Goal: Find specific page/section: Find specific page/section

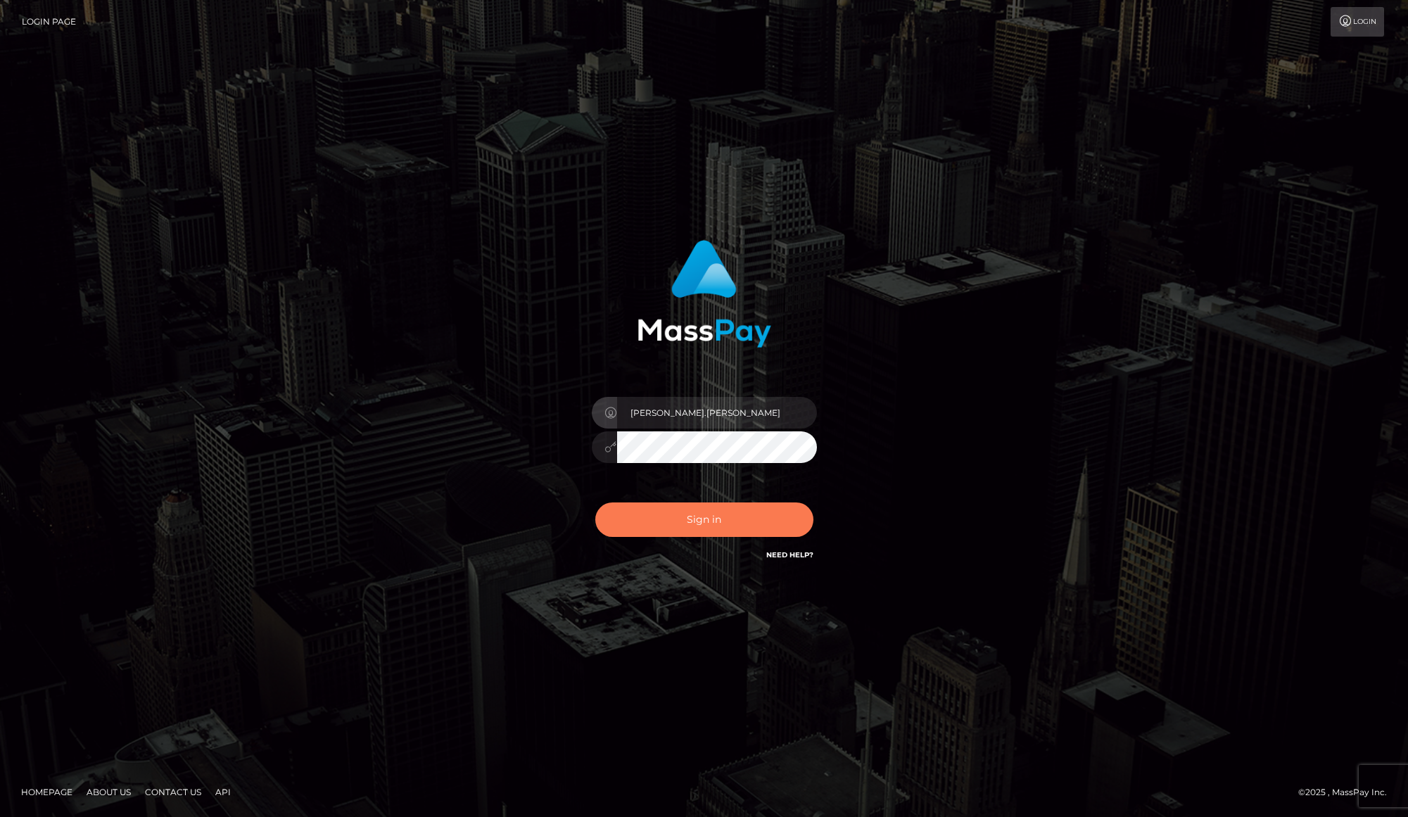
click at [737, 526] on button "Sign in" at bounding box center [704, 519] width 218 height 34
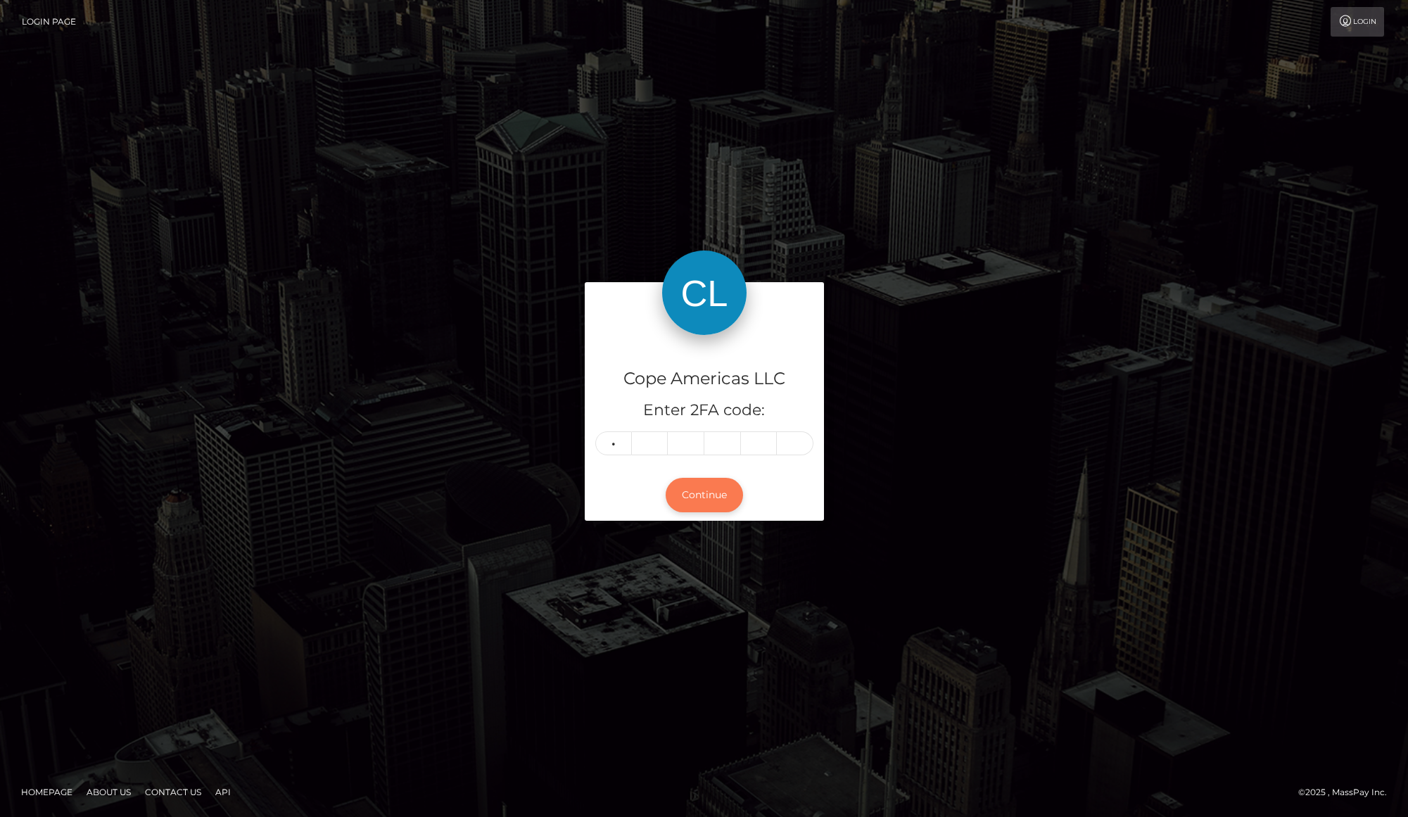
type input "7"
type input "2"
type input "7"
type input "0"
type input "6"
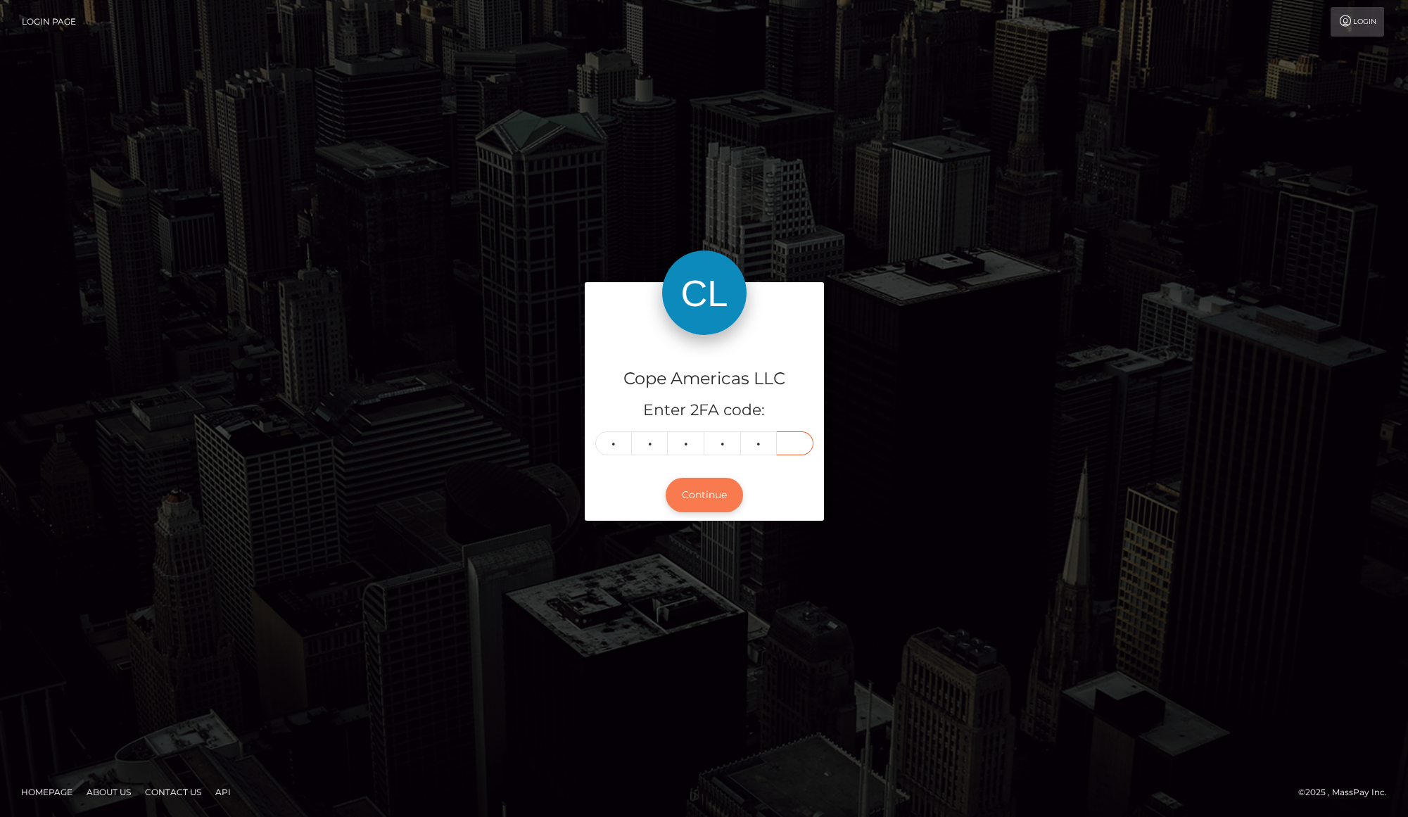
type input "1"
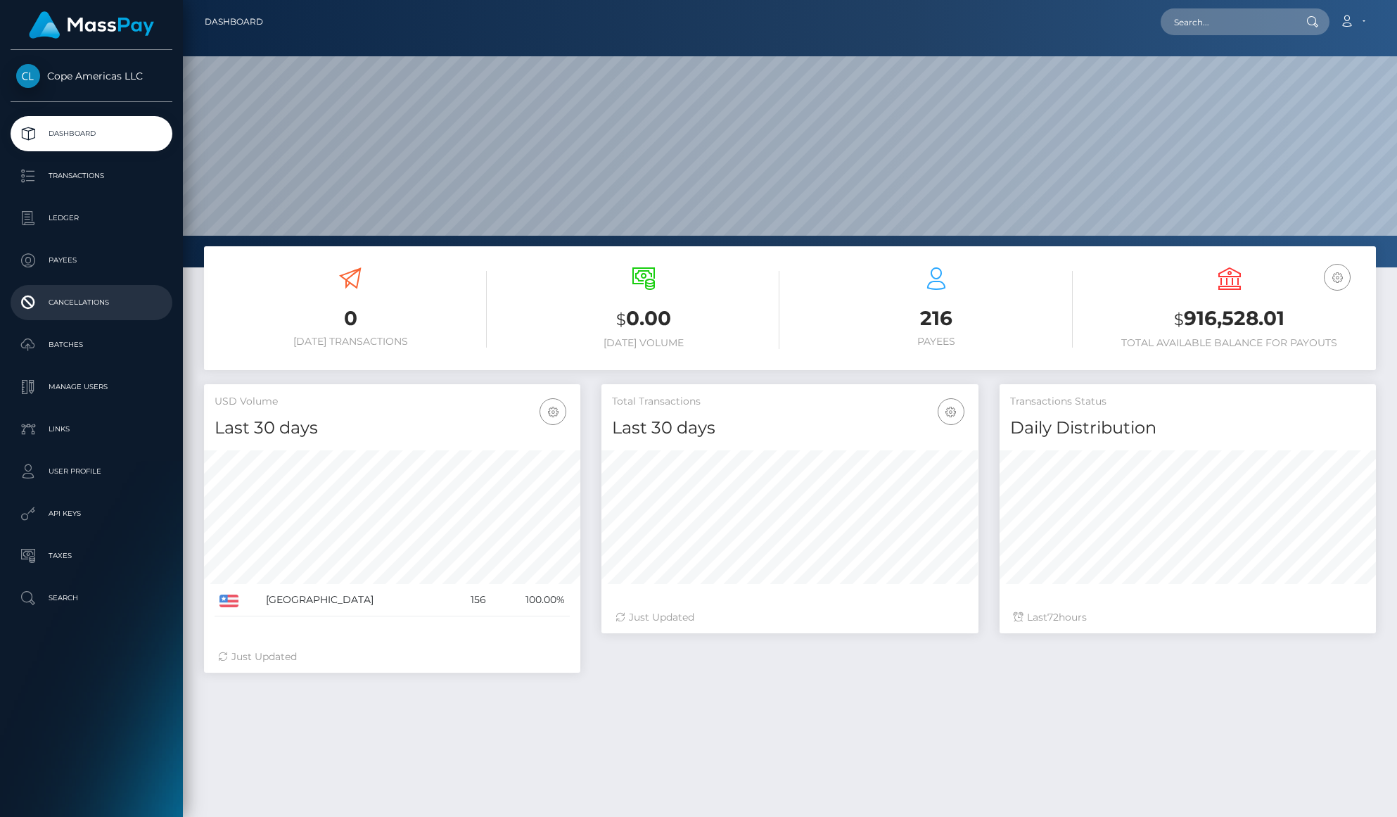
scroll to position [249, 376]
click at [83, 345] on p "Batches" at bounding box center [91, 344] width 151 height 21
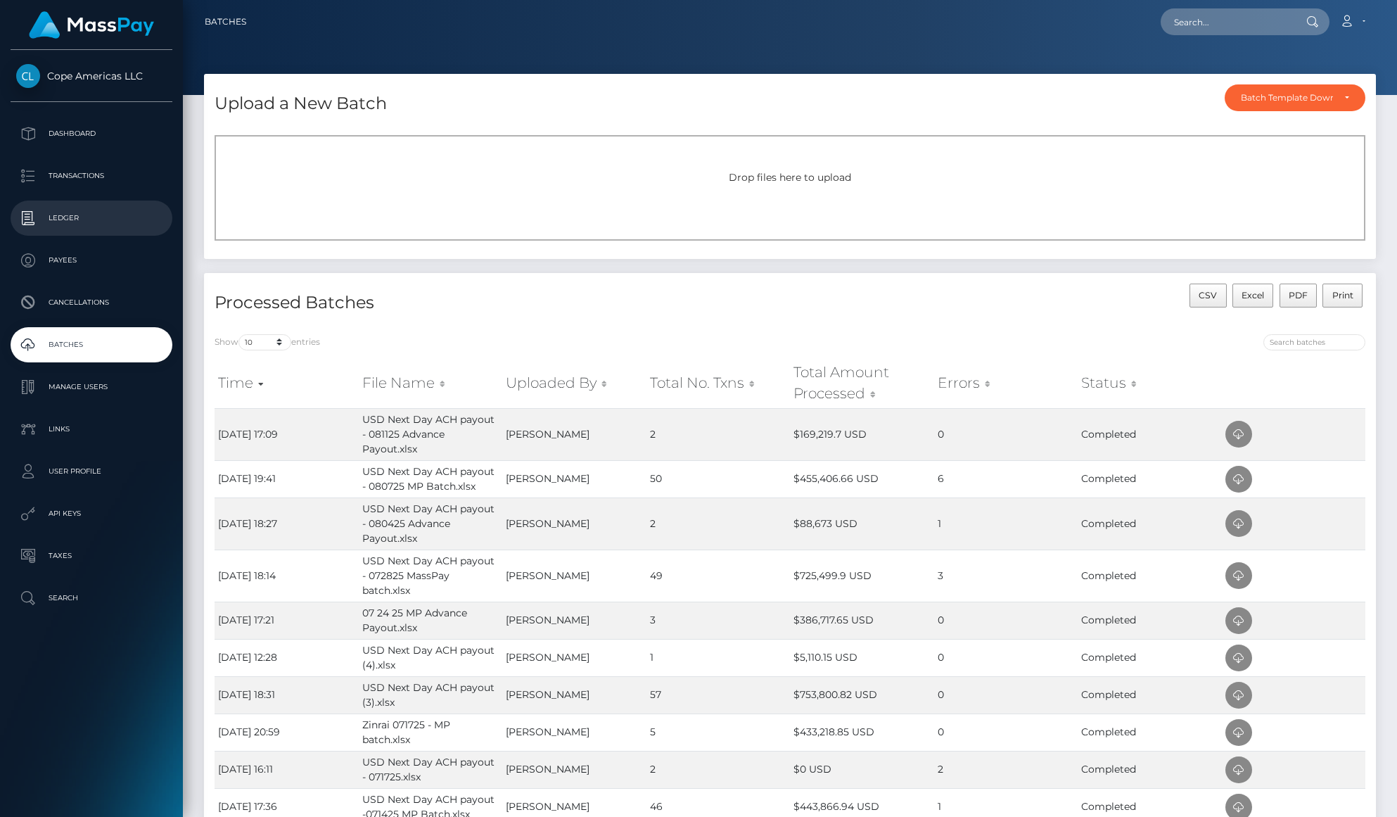
click at [108, 229] on link "Ledger" at bounding box center [92, 218] width 162 height 35
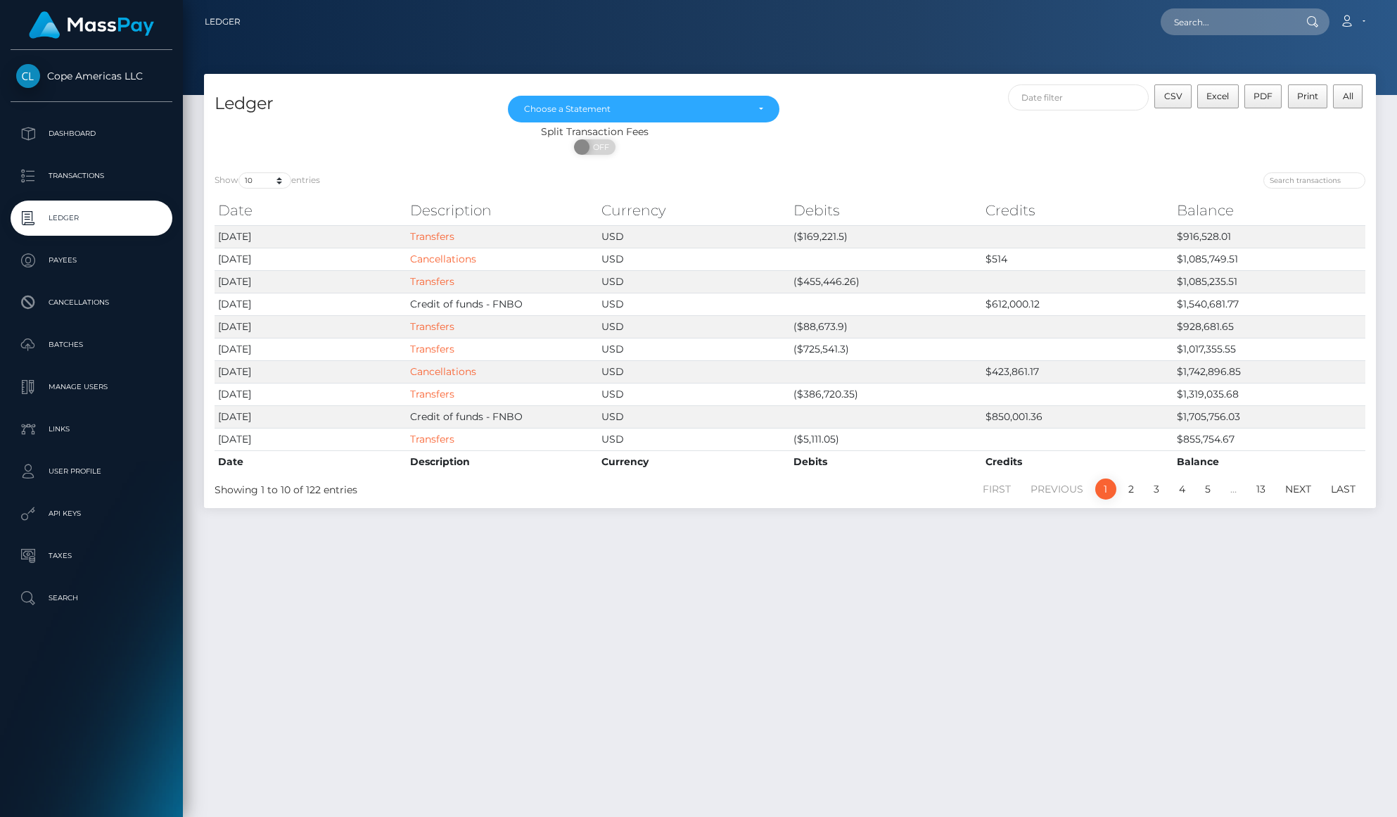
click at [752, 677] on div "Ledger Dec 2024 Jan 2025 Feb 2025 Mar 2025 Apr 2025 May 2025 Jun 2025 Jul 2025 …" at bounding box center [790, 439] width 1214 height 730
click at [462, 261] on link "Cancellations" at bounding box center [443, 259] width 66 height 13
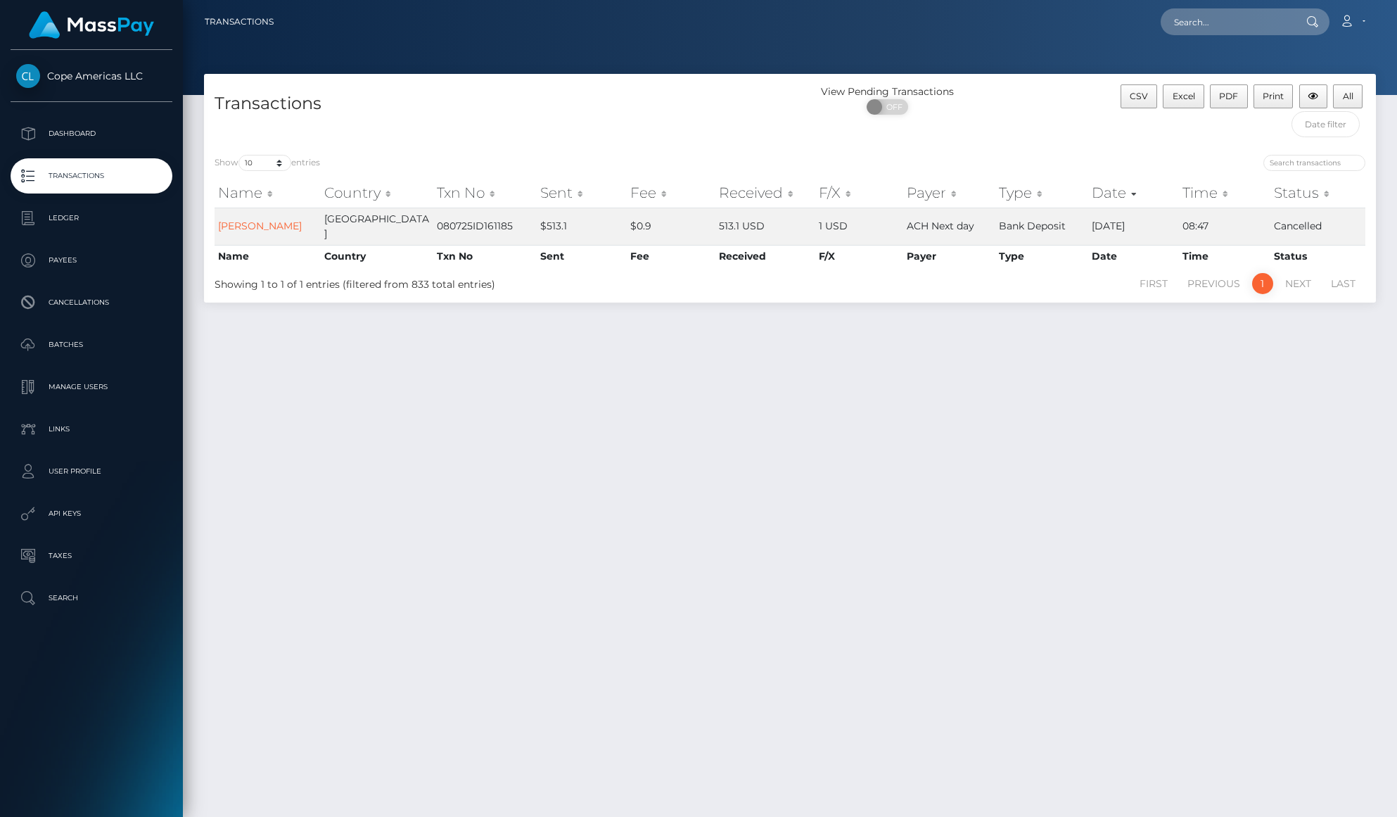
click at [154, 188] on link "Transactions" at bounding box center [92, 175] width 162 height 35
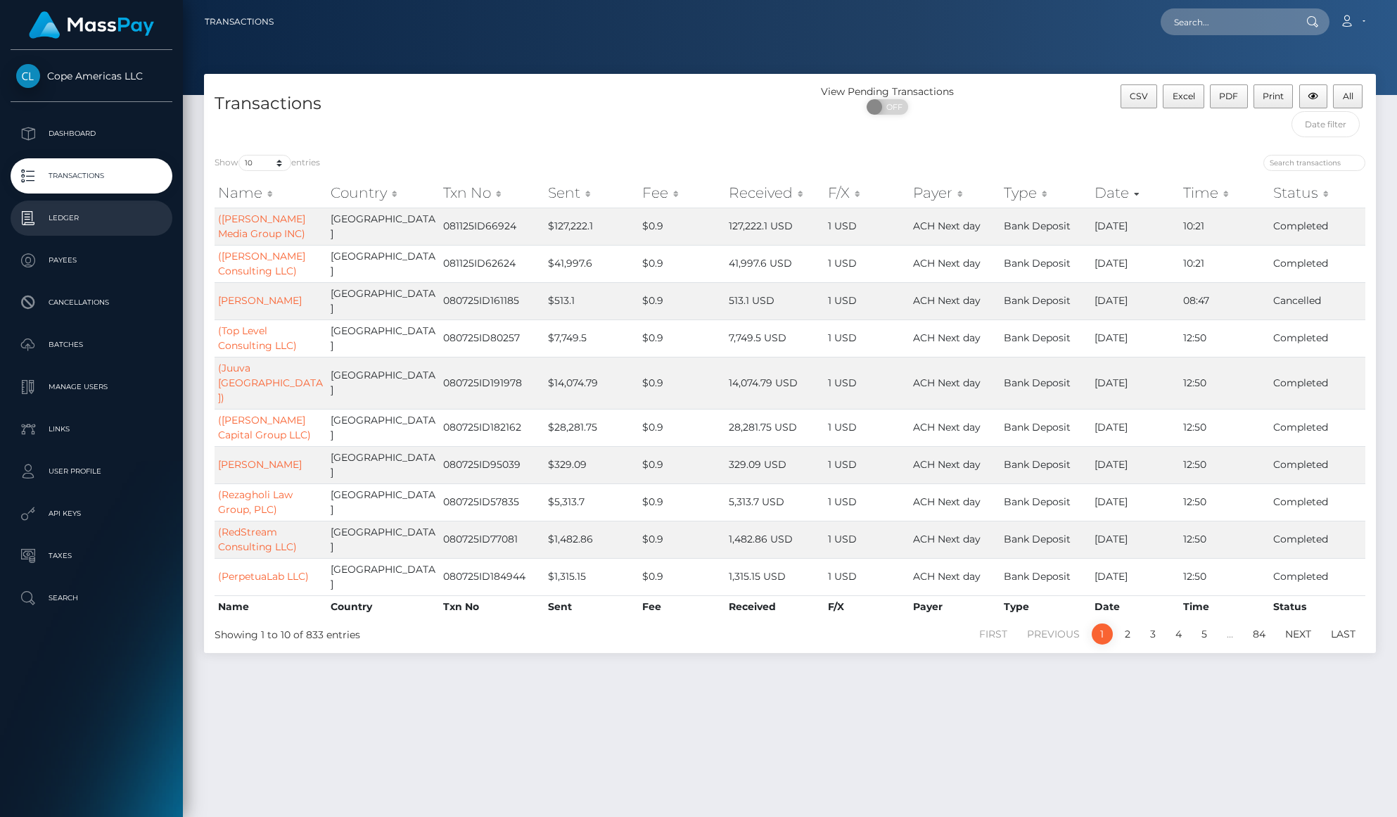
click at [81, 232] on link "Ledger" at bounding box center [92, 218] width 162 height 35
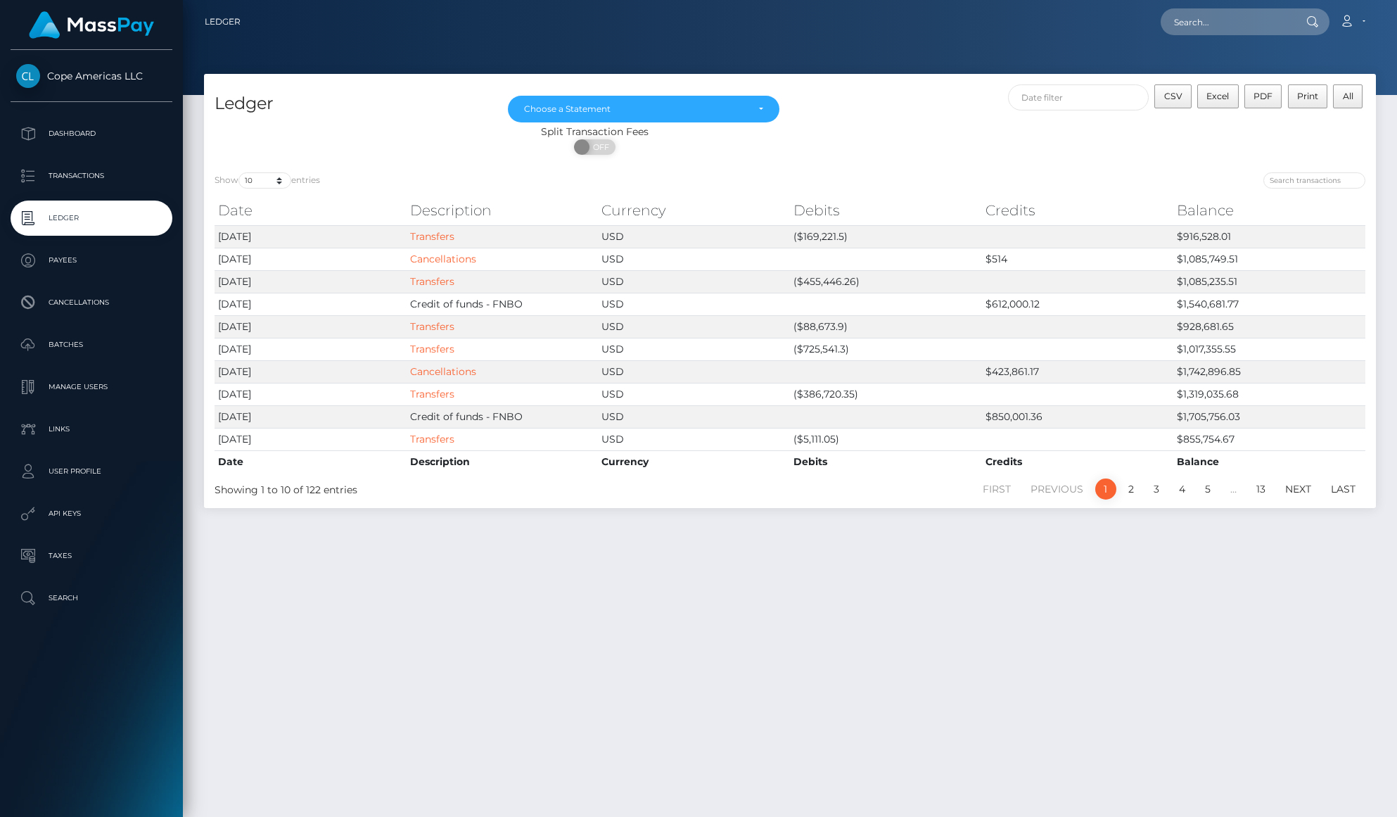
click at [913, 141] on div "ON OFF" at bounding box center [595, 150] width 782 height 23
click at [430, 285] on link "Transfers" at bounding box center [432, 281] width 44 height 13
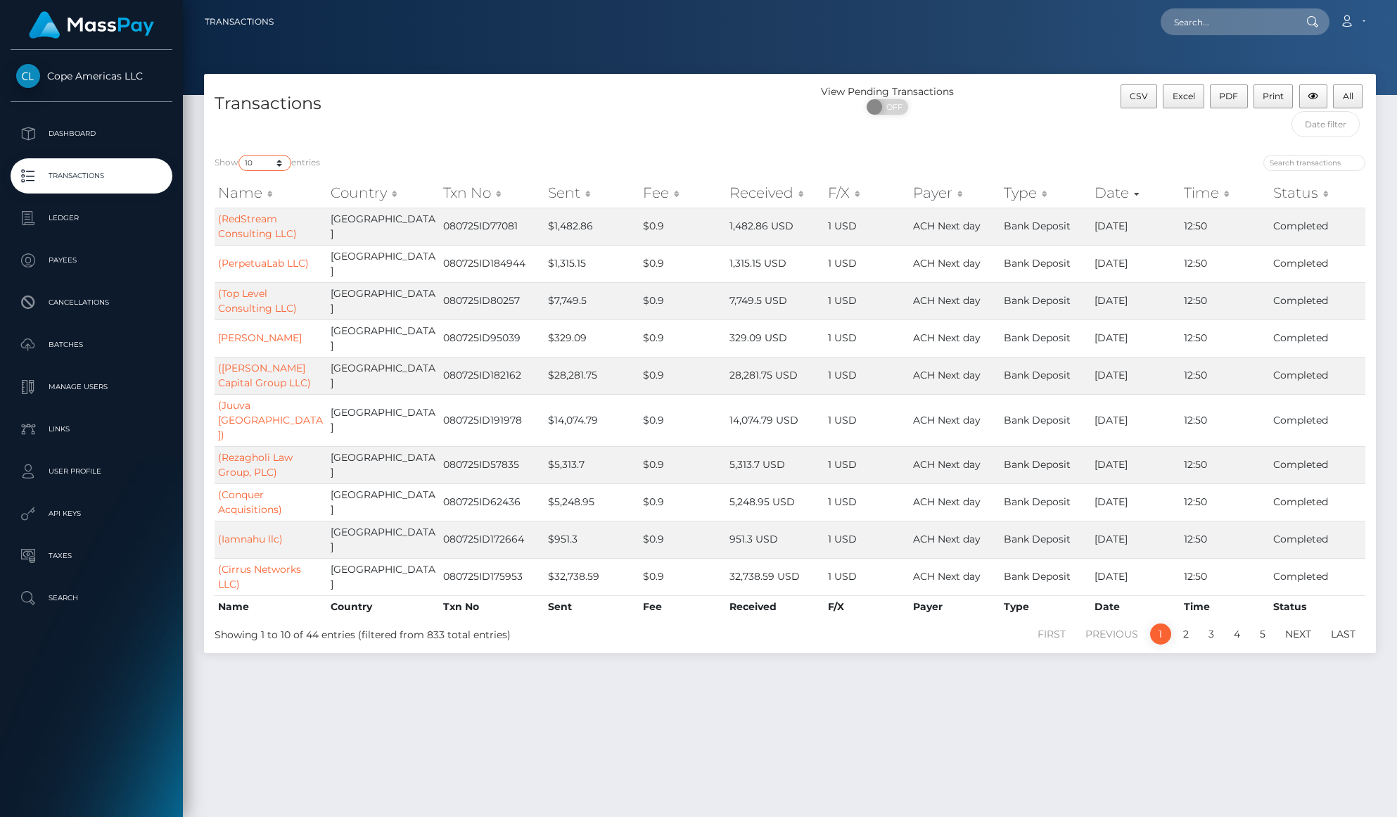
click at [280, 166] on select "10 25 50 100 250 500 1,000 3,500" at bounding box center [265, 163] width 53 height 16
select select "3500"
click at [584, 108] on h4 "Transactions" at bounding box center [497, 103] width 565 height 25
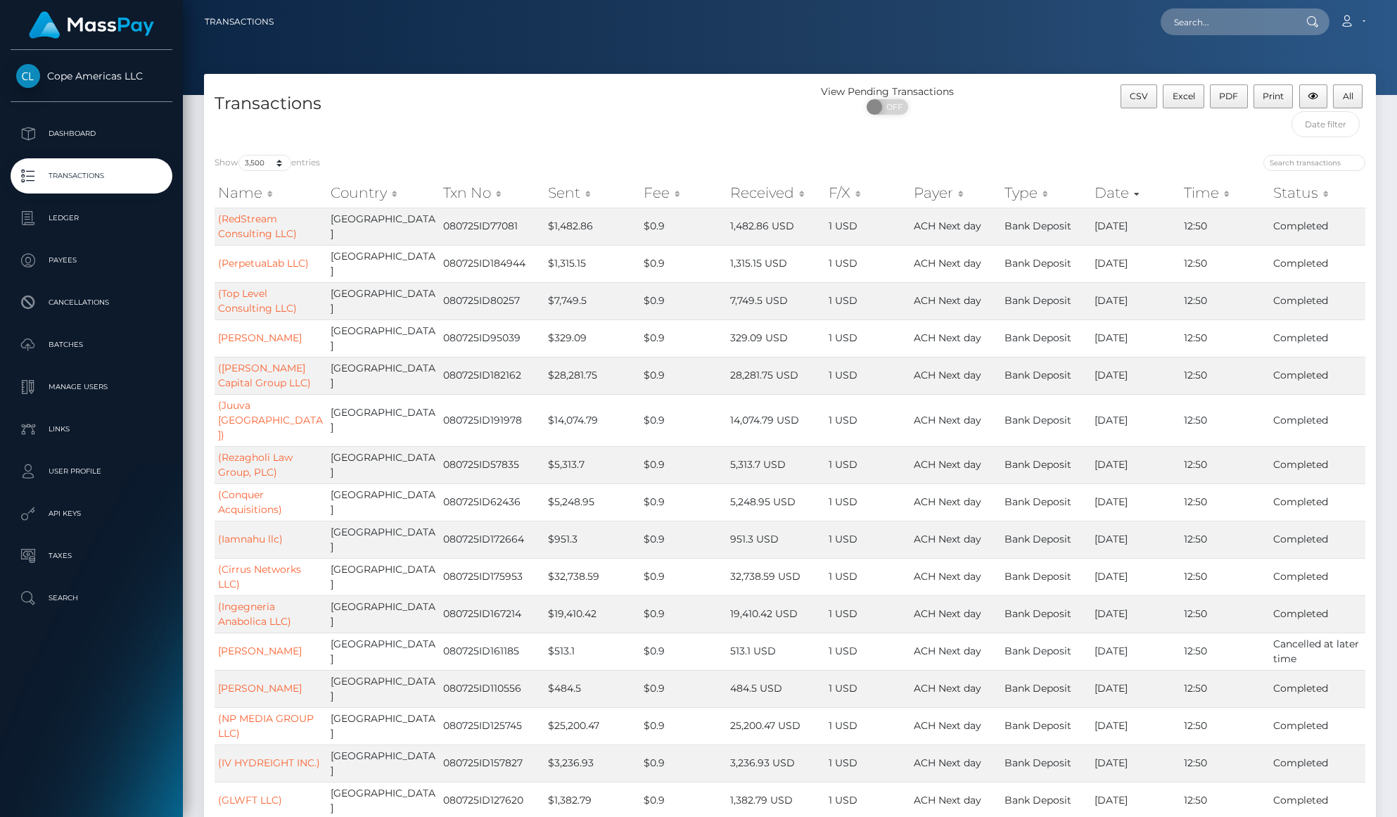
click at [997, 160] on div at bounding box center [1083, 165] width 565 height 20
click at [1172, 99] on button "Excel" at bounding box center [1184, 96] width 42 height 24
click at [672, 135] on div "Transactions" at bounding box center [497, 114] width 586 height 60
click at [142, 179] on p "Transactions" at bounding box center [91, 175] width 151 height 21
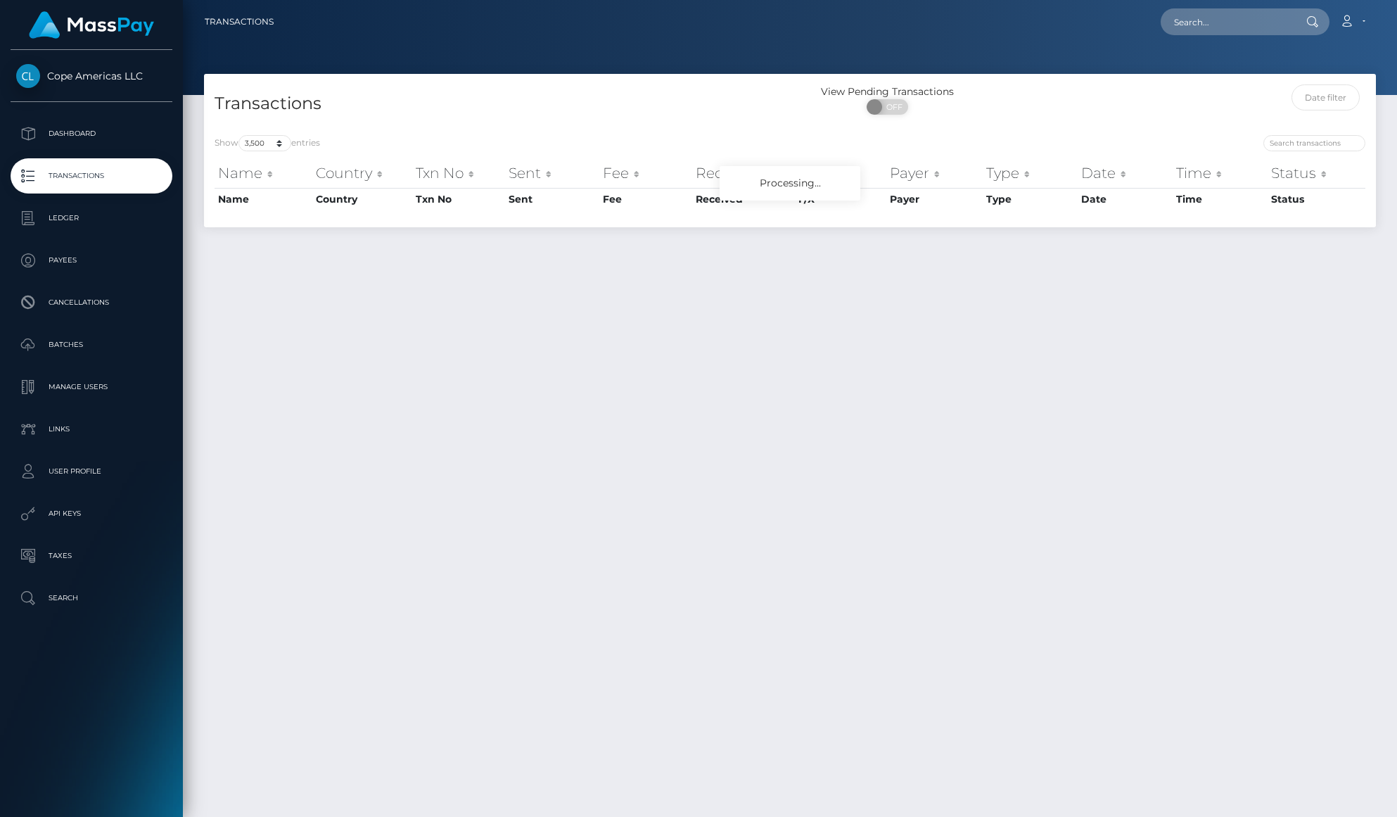
select select "3500"
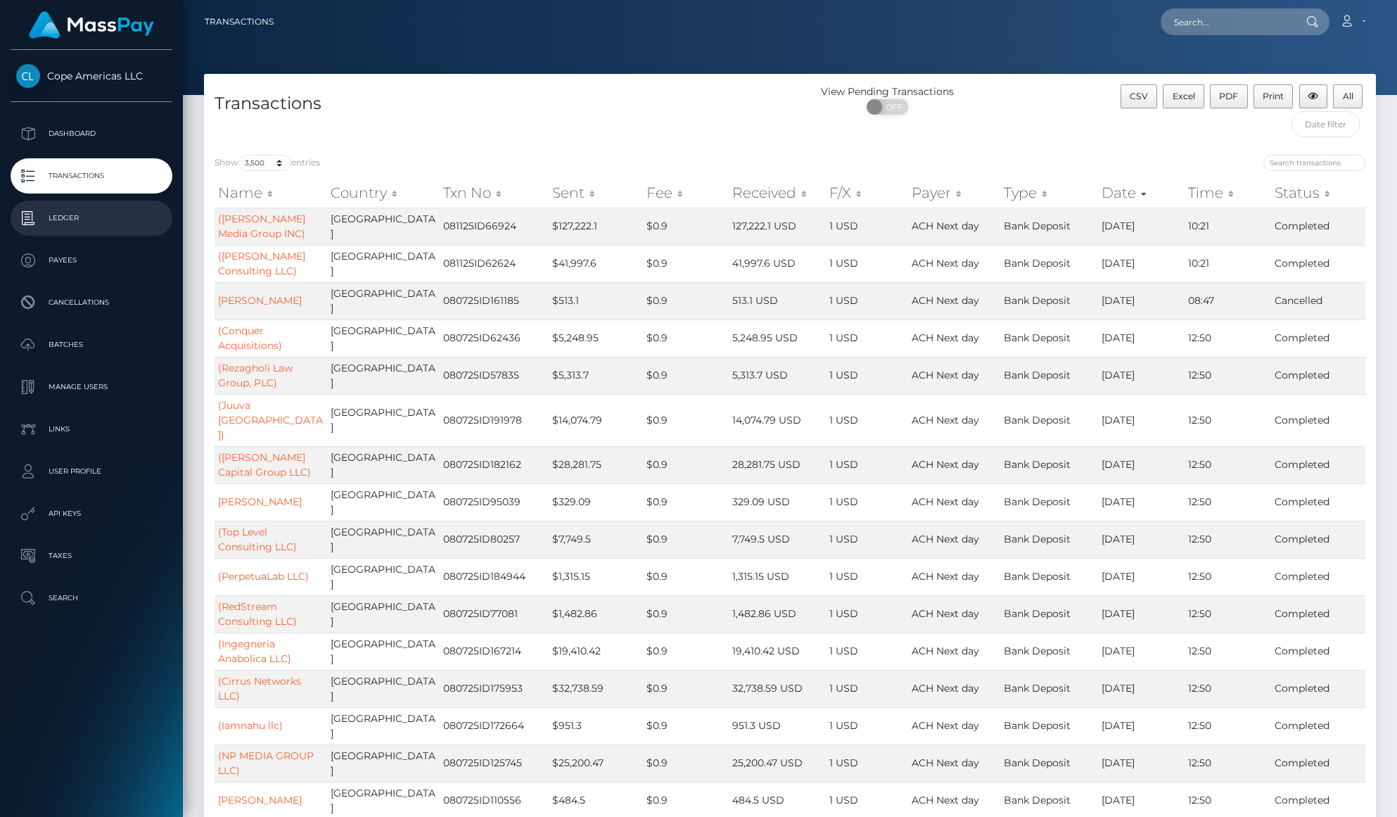
click at [84, 222] on p "Ledger" at bounding box center [91, 218] width 151 height 21
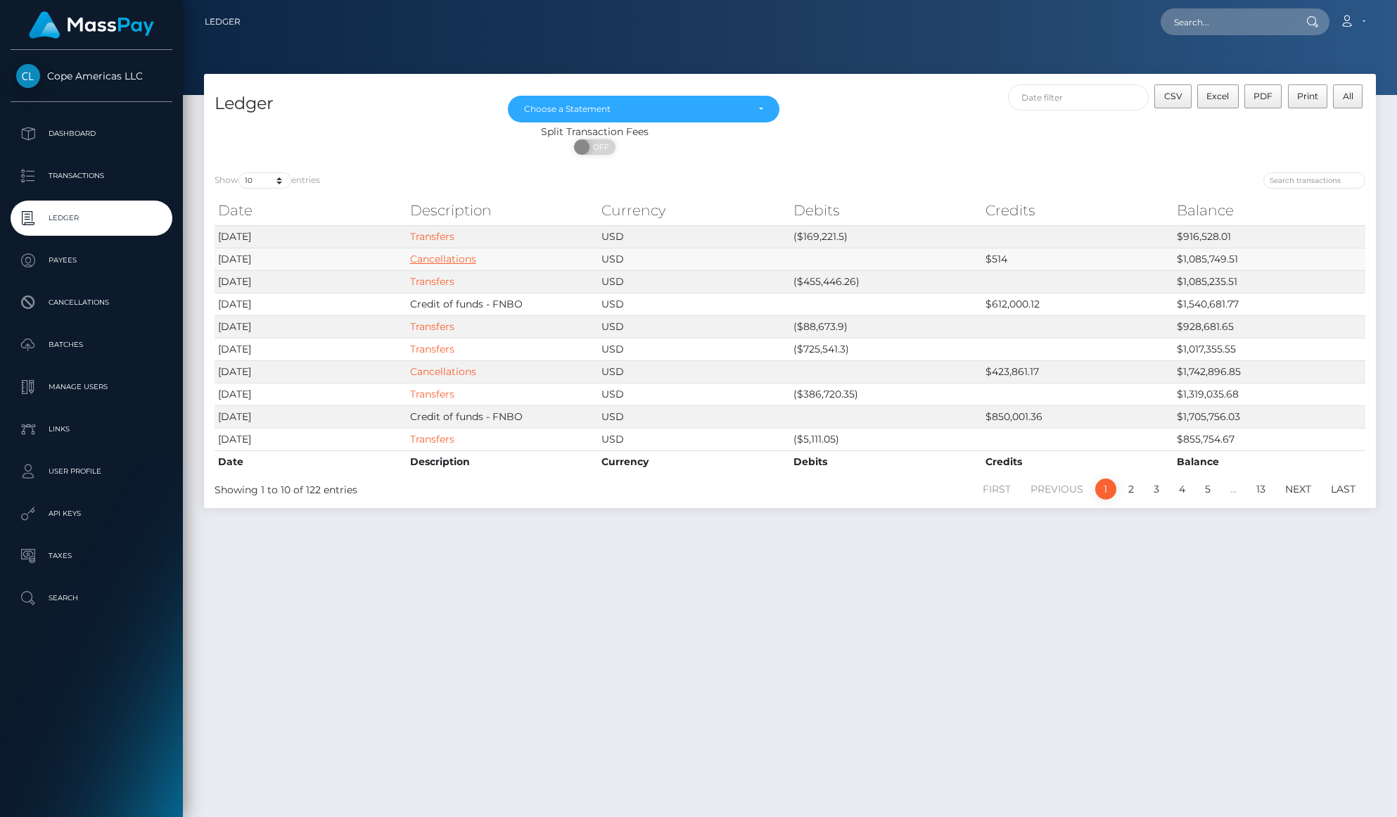
click at [440, 260] on link "Cancellations" at bounding box center [443, 259] width 66 height 13
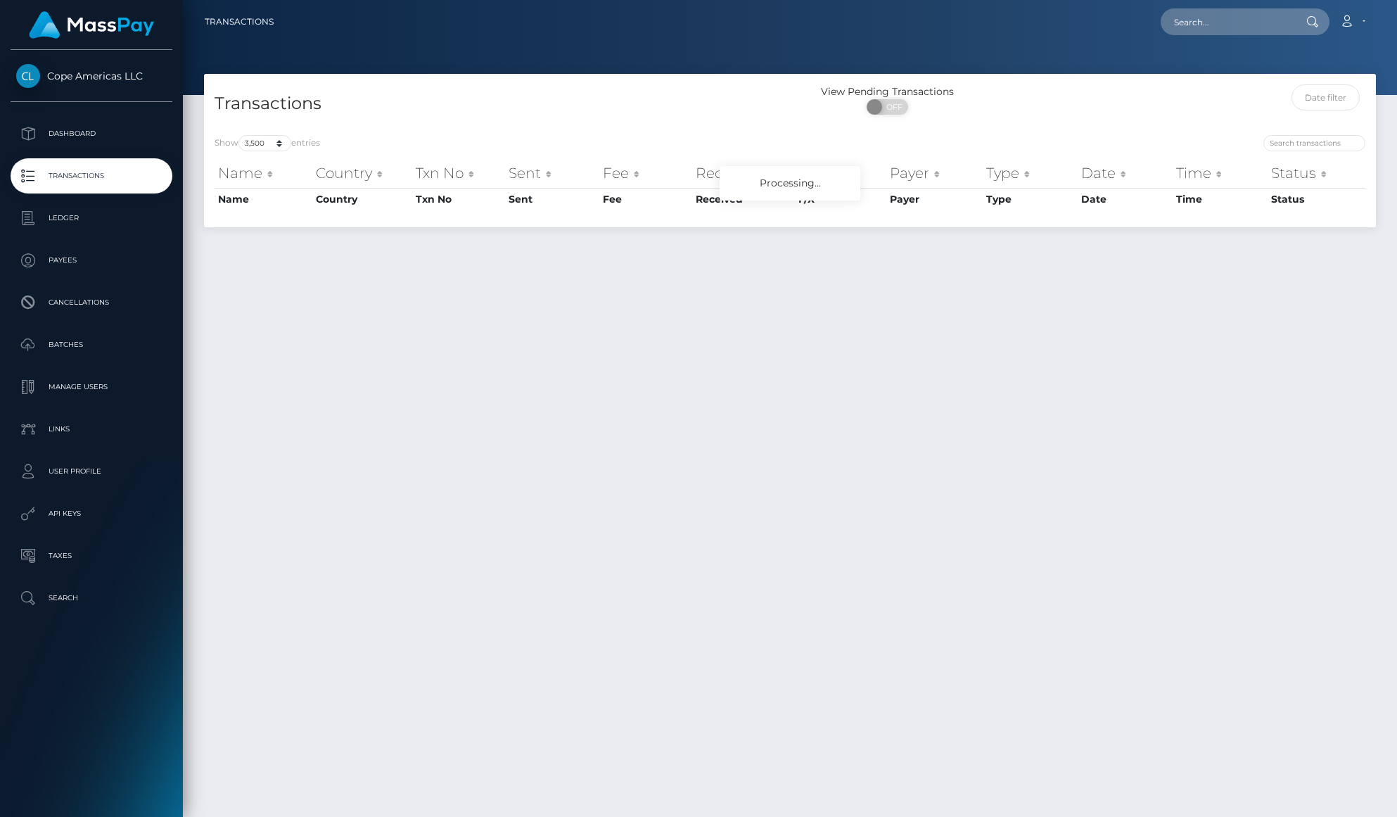
select select "3500"
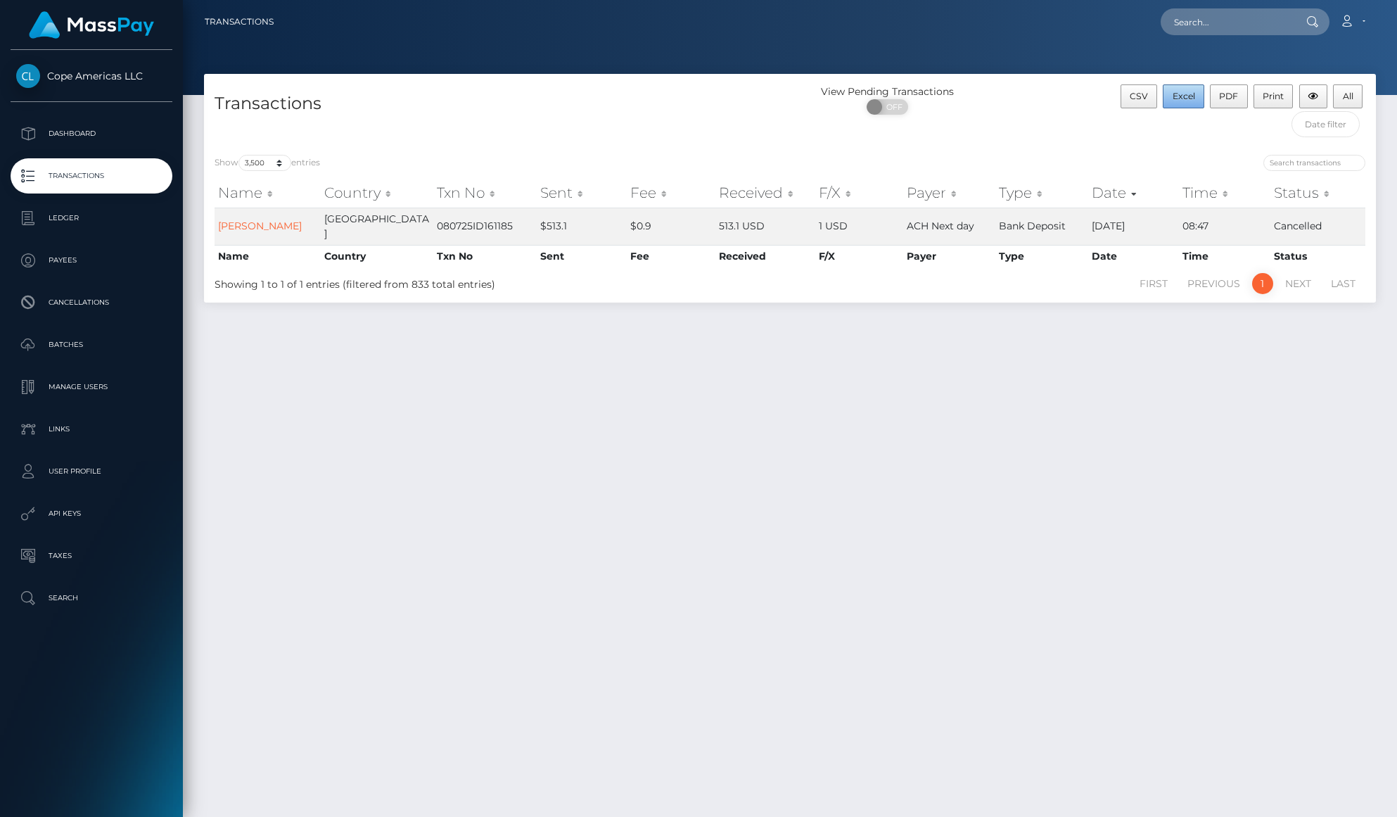
click at [1174, 102] on button "Excel" at bounding box center [1184, 96] width 42 height 24
click at [158, 179] on p "Transactions" at bounding box center [91, 175] width 151 height 21
click at [113, 217] on p "Ledger" at bounding box center [91, 218] width 151 height 21
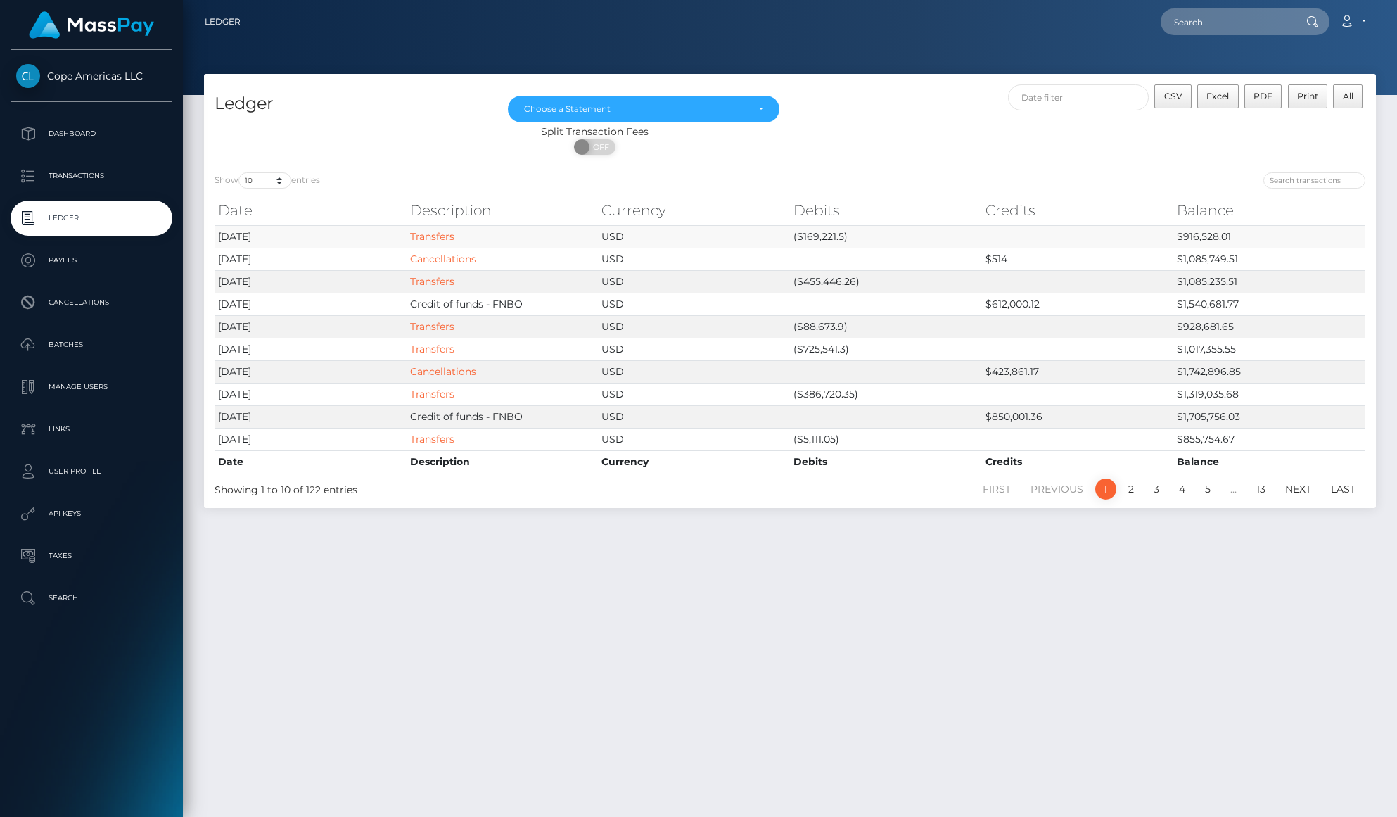
click at [447, 239] on link "Transfers" at bounding box center [432, 236] width 44 height 13
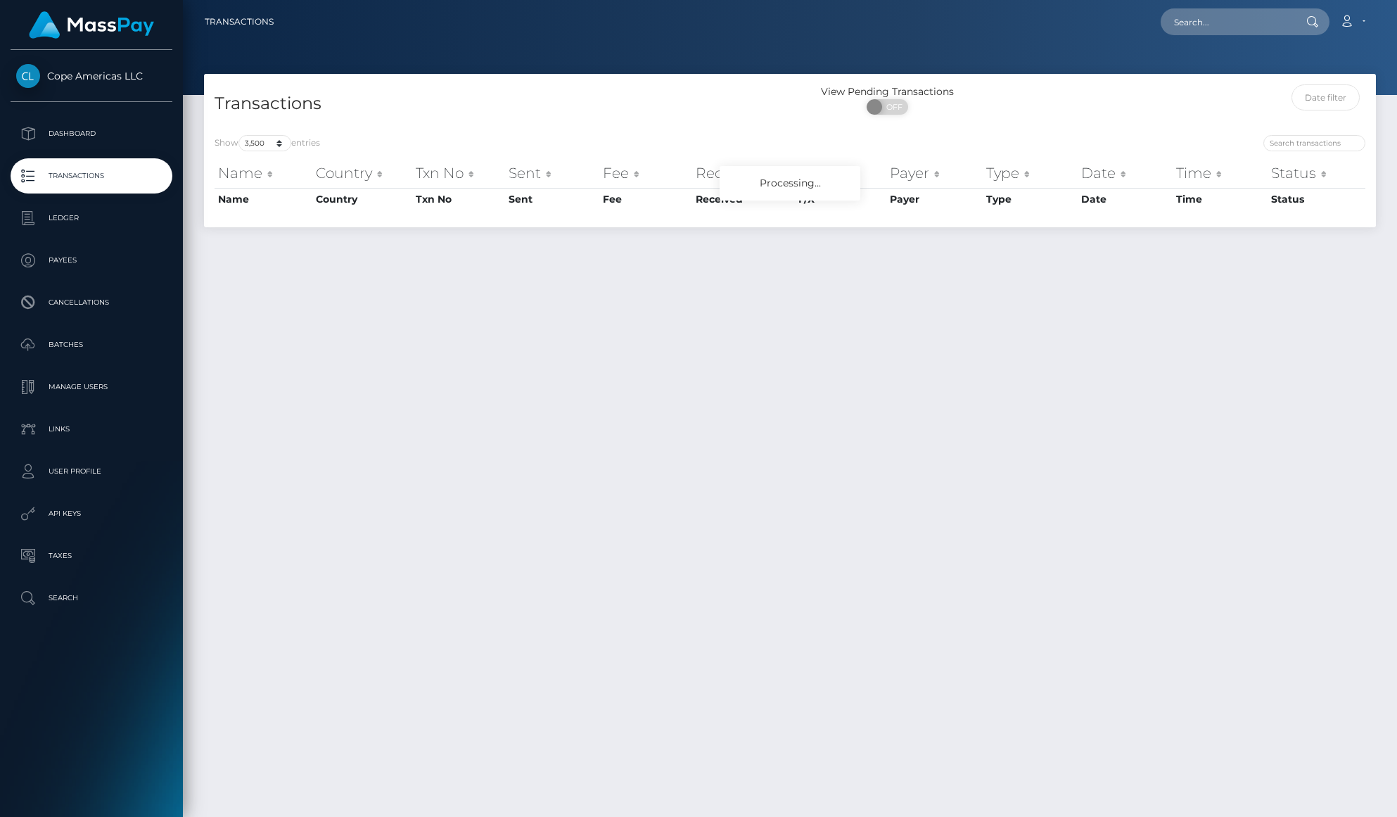
select select "3500"
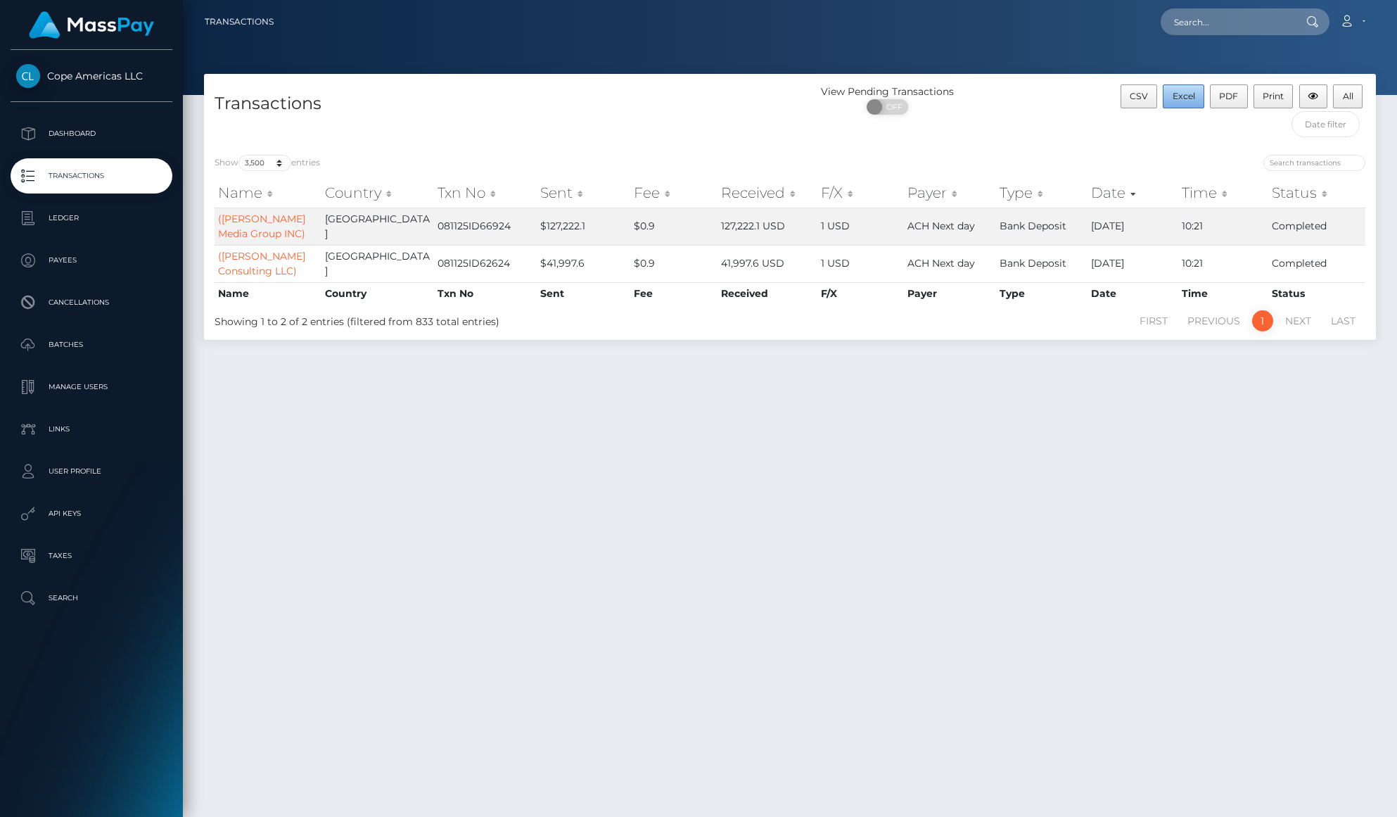
click at [1189, 98] on span "Excel" at bounding box center [1184, 96] width 23 height 11
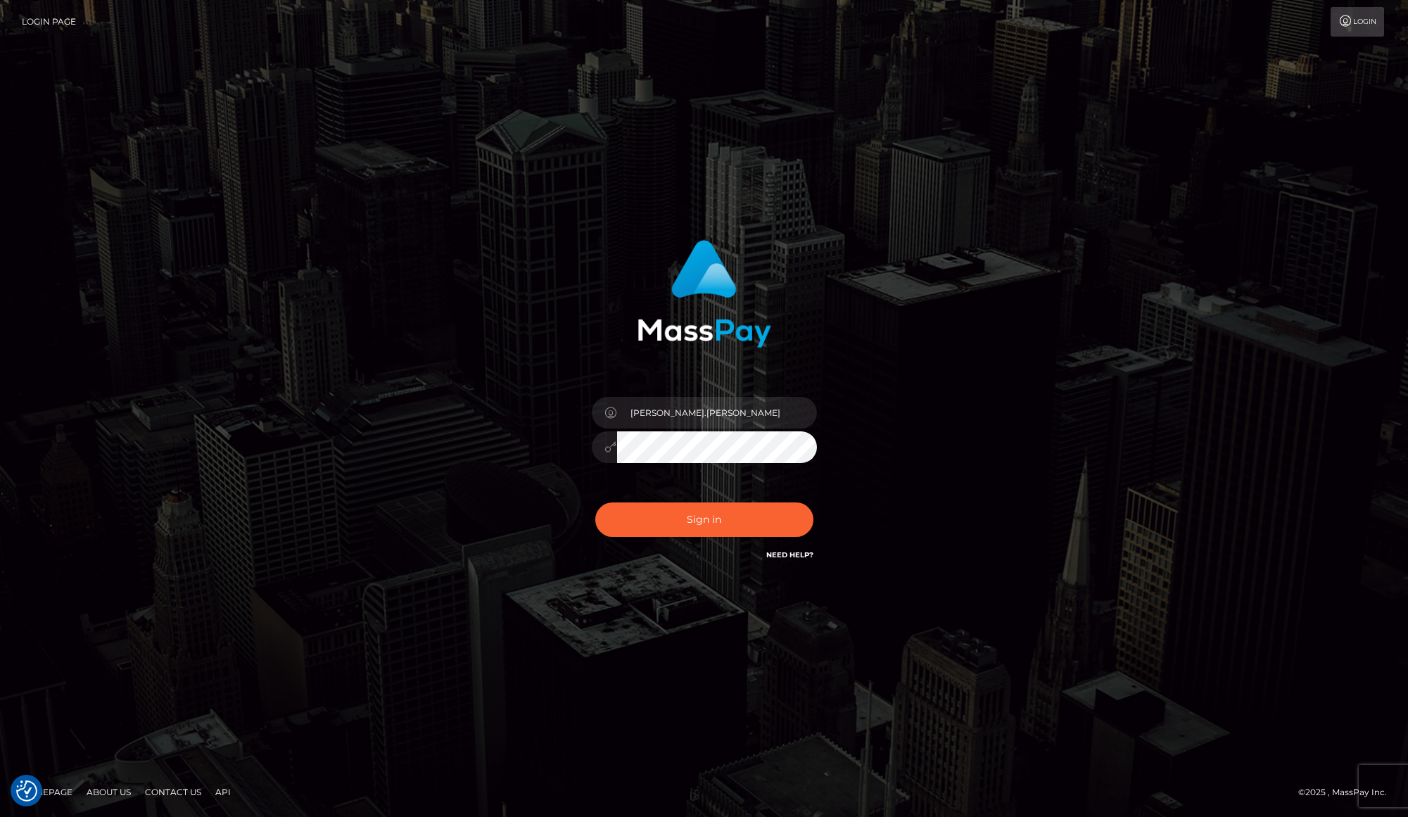
click at [776, 301] on div at bounding box center [703, 288] width 369 height 118
click at [743, 519] on button "Sign in" at bounding box center [704, 519] width 218 height 34
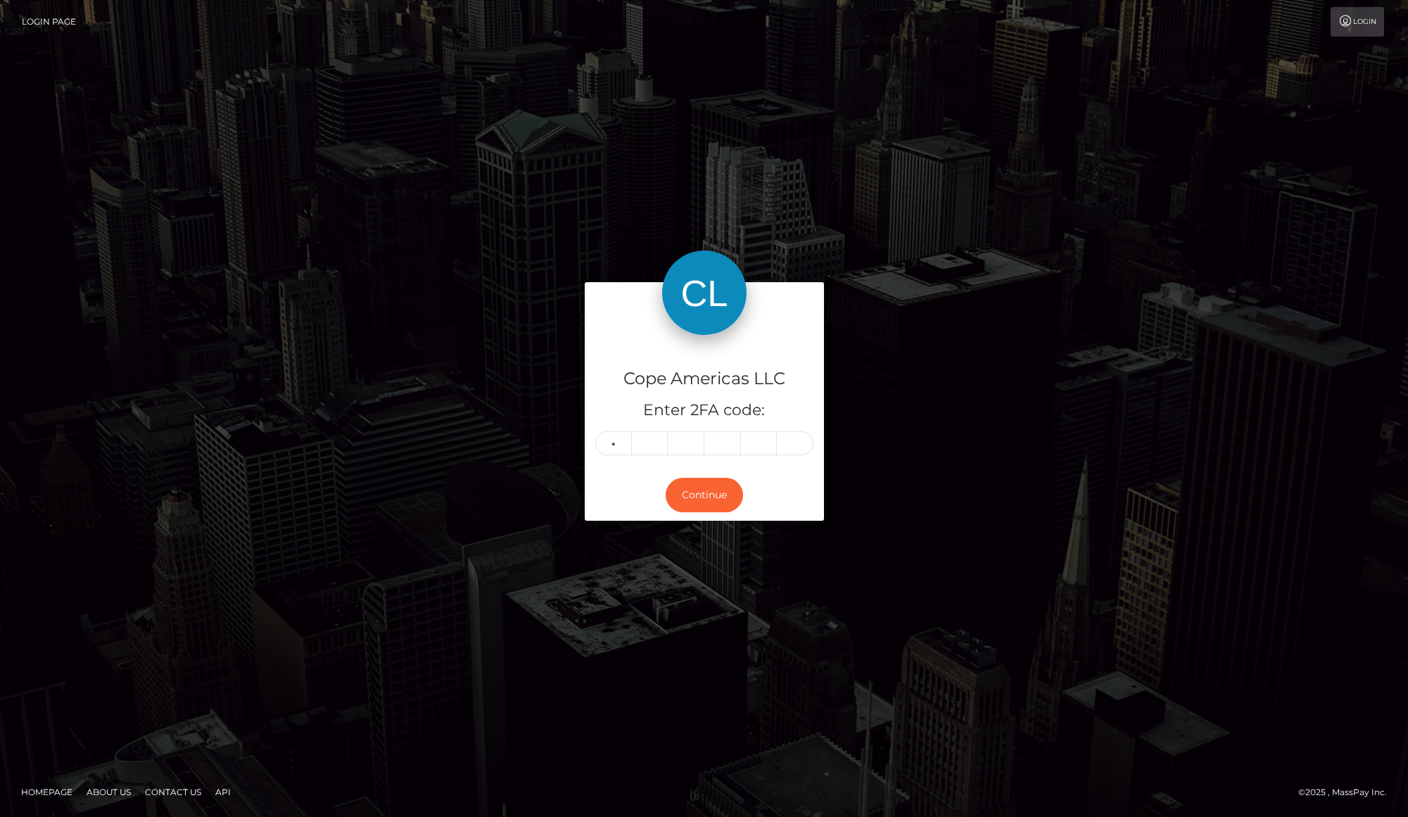
type input "6"
type input "2"
type input "6"
type input "4"
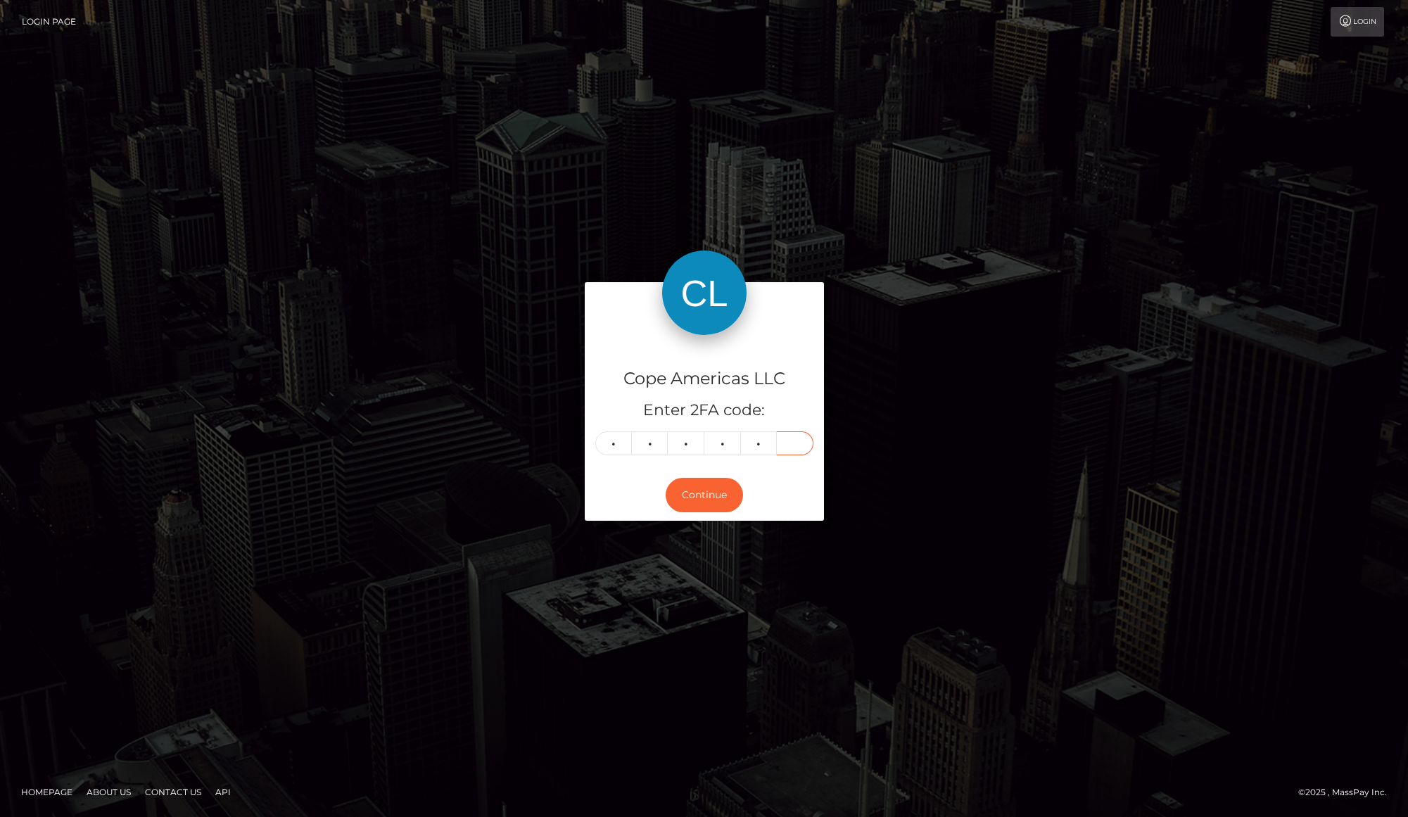
type input "8"
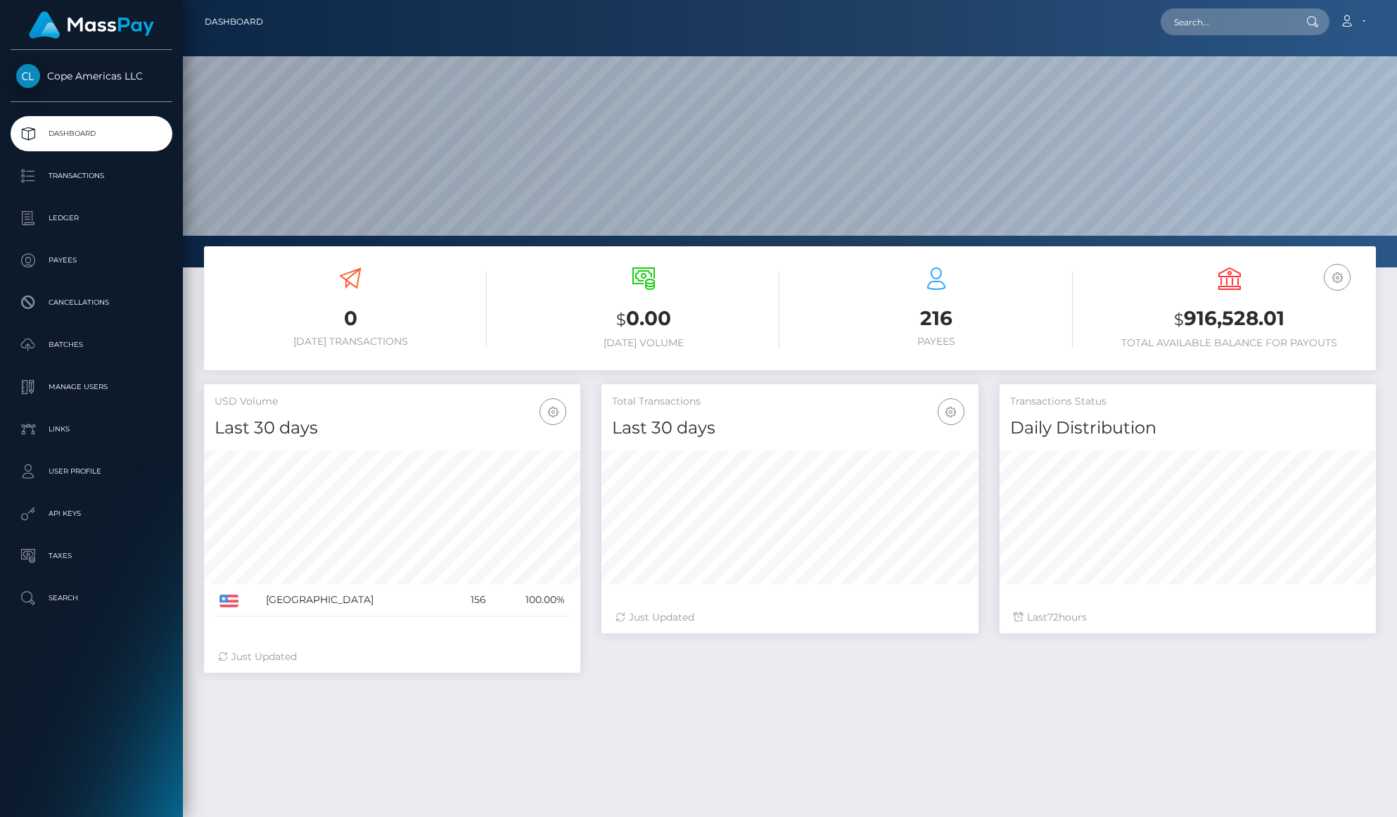
scroll to position [249, 376]
click at [81, 229] on link "Ledger" at bounding box center [92, 218] width 162 height 35
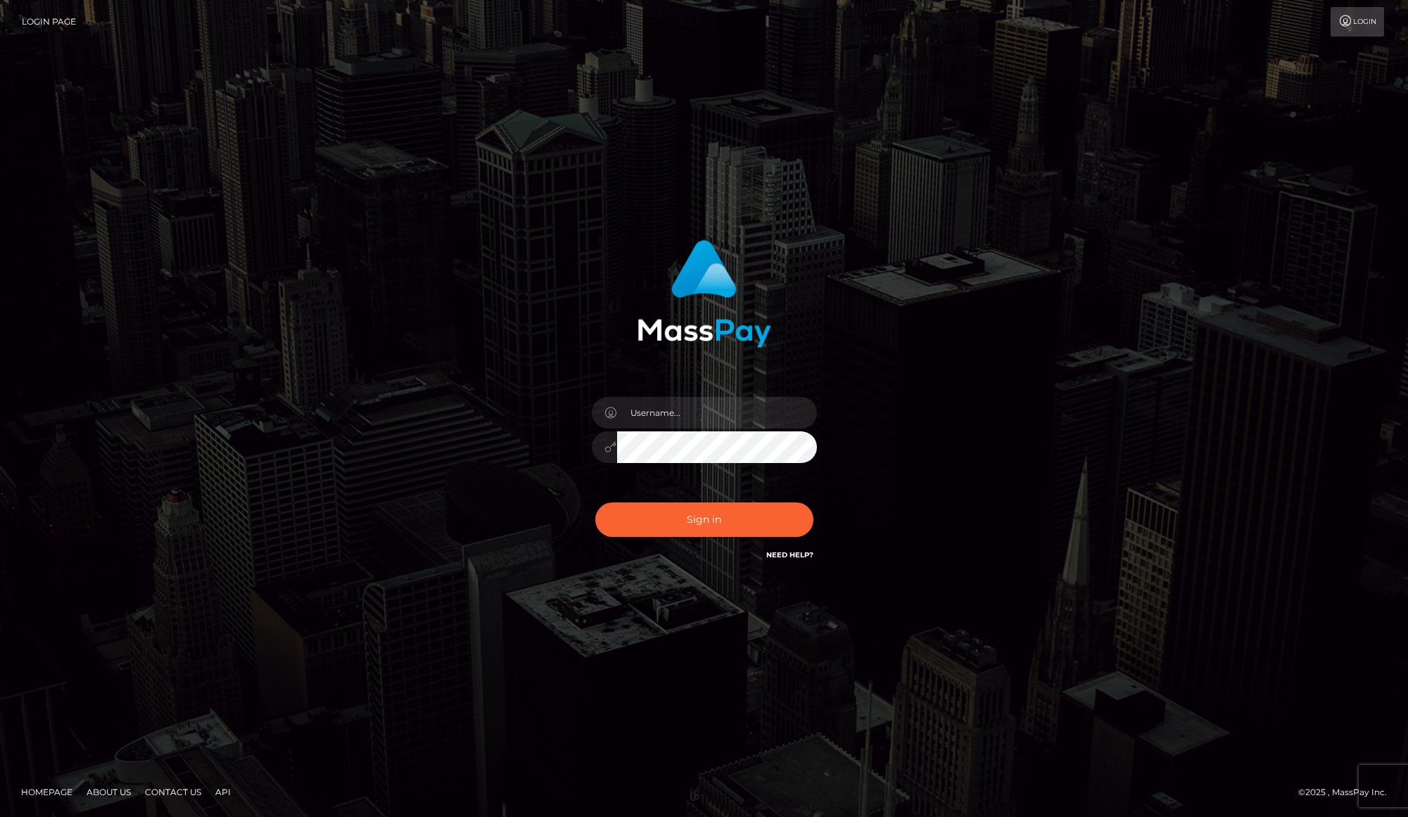
type input "[PERSON_NAME].[PERSON_NAME]"
